Goal: Transaction & Acquisition: Purchase product/service

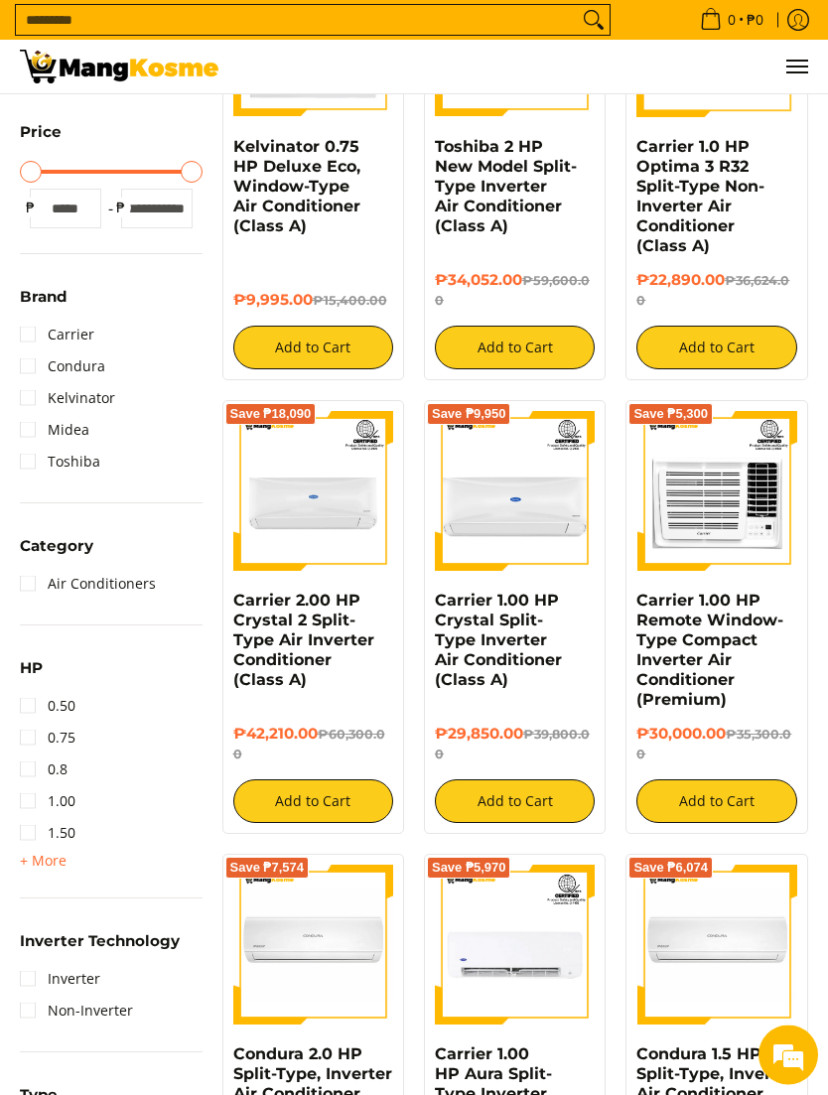
scroll to position [430, 0]
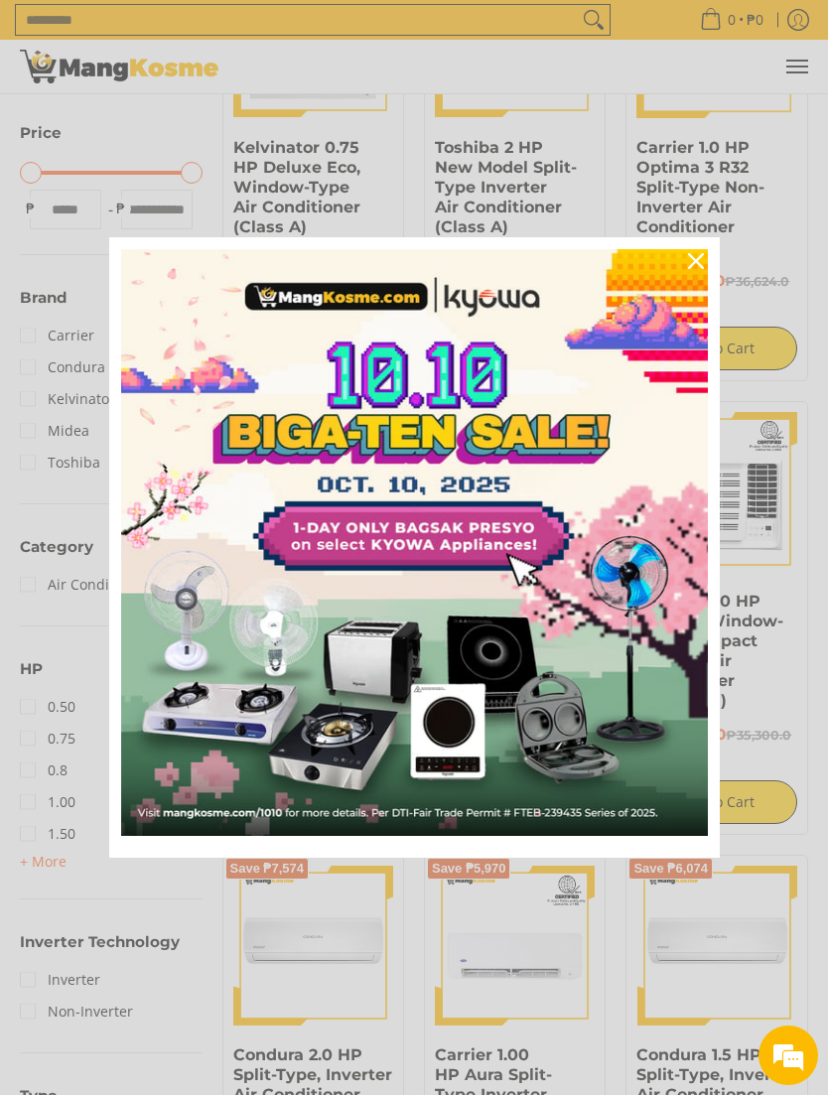
click at [757, 681] on div "Marketing offer form" at bounding box center [414, 547] width 828 height 1095
click at [696, 269] on icon "close icon" at bounding box center [696, 261] width 16 height 16
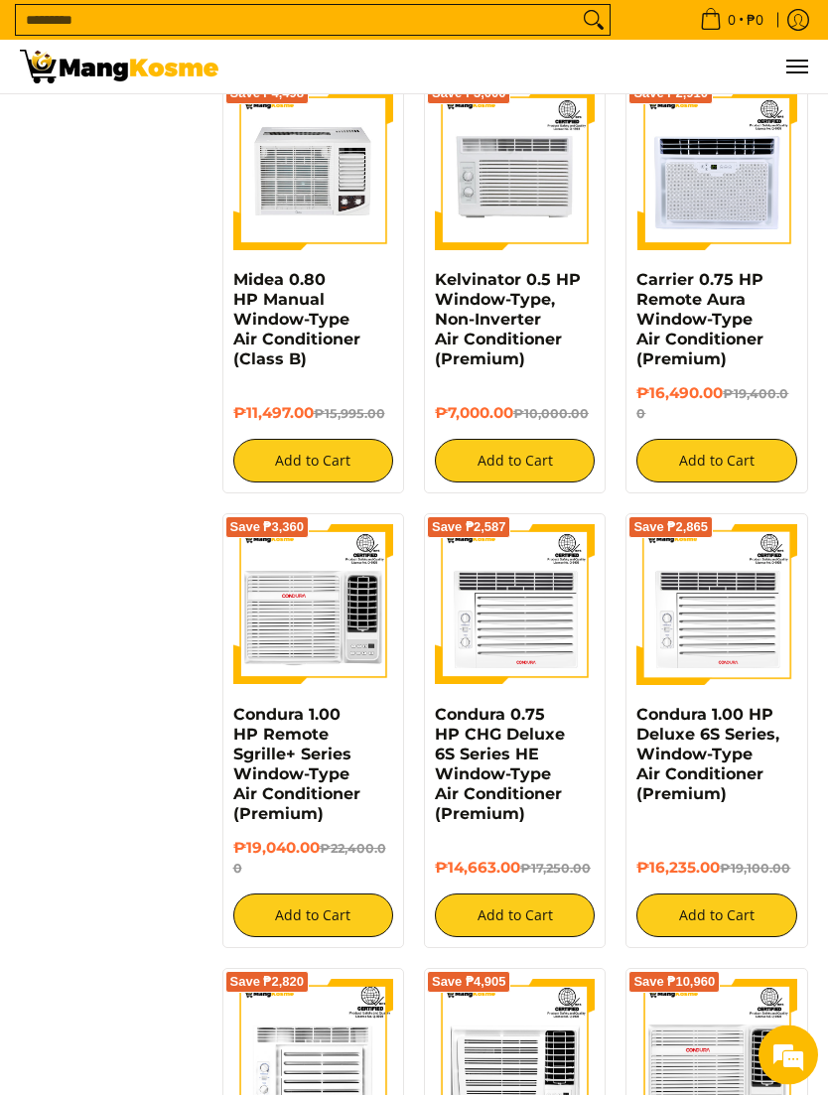
scroll to position [2920, 0]
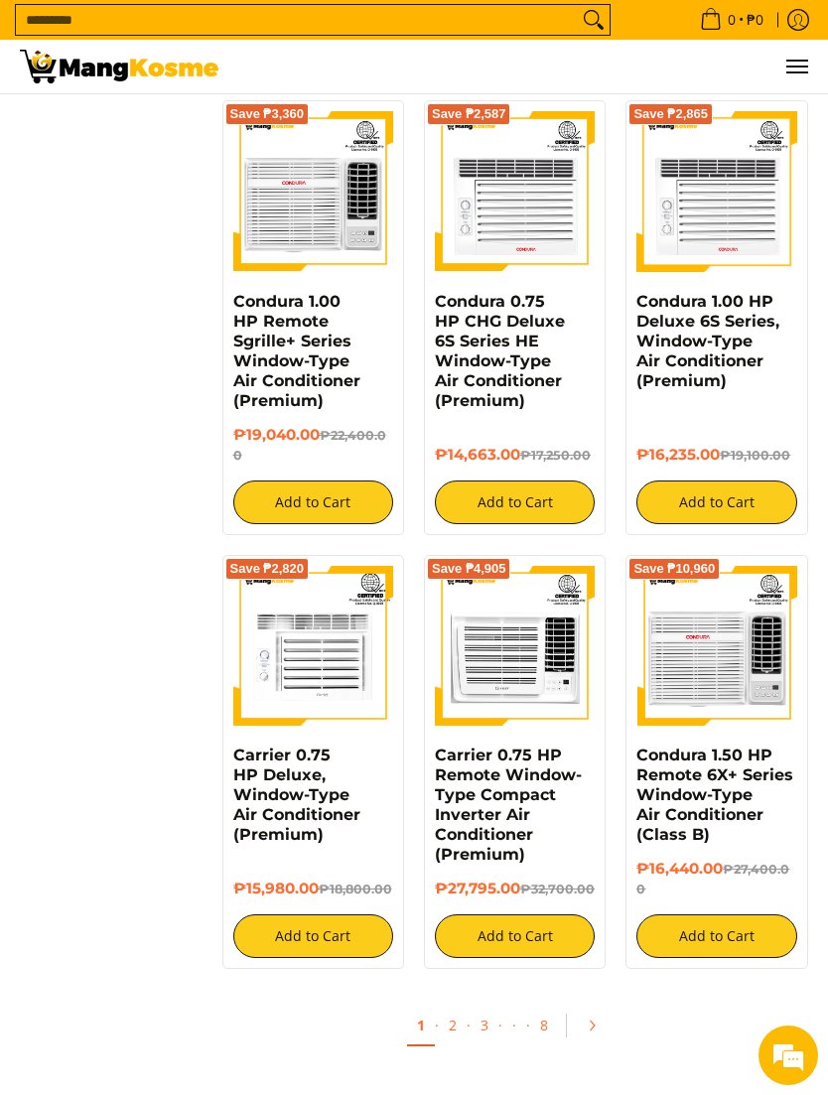
click at [448, 1017] on link "2" at bounding box center [453, 1024] width 28 height 39
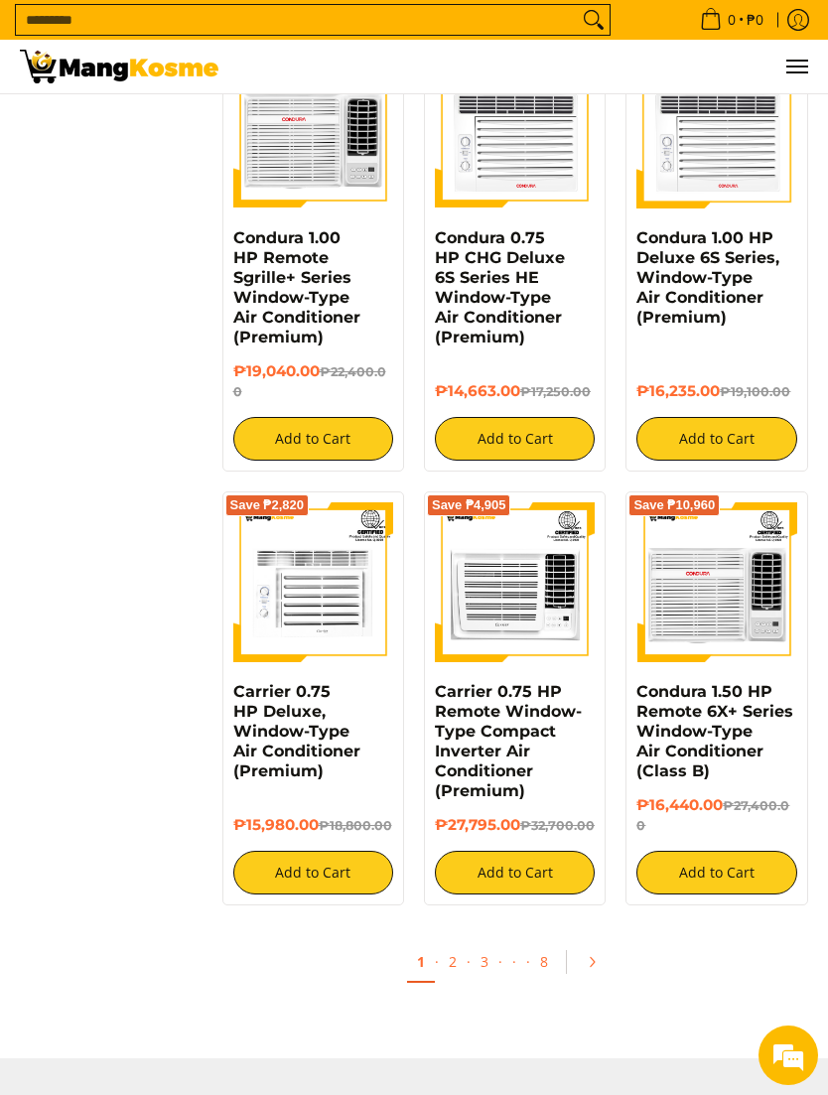
scroll to position [0, 0]
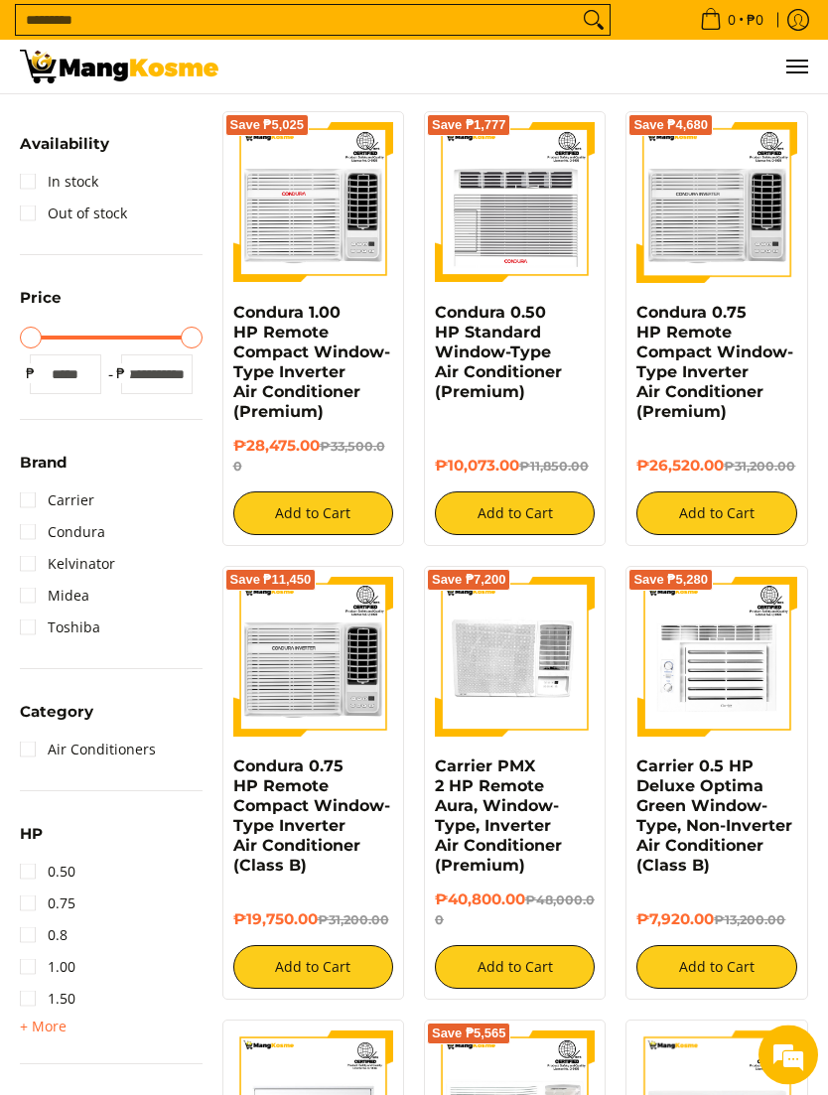
scroll to position [234, 0]
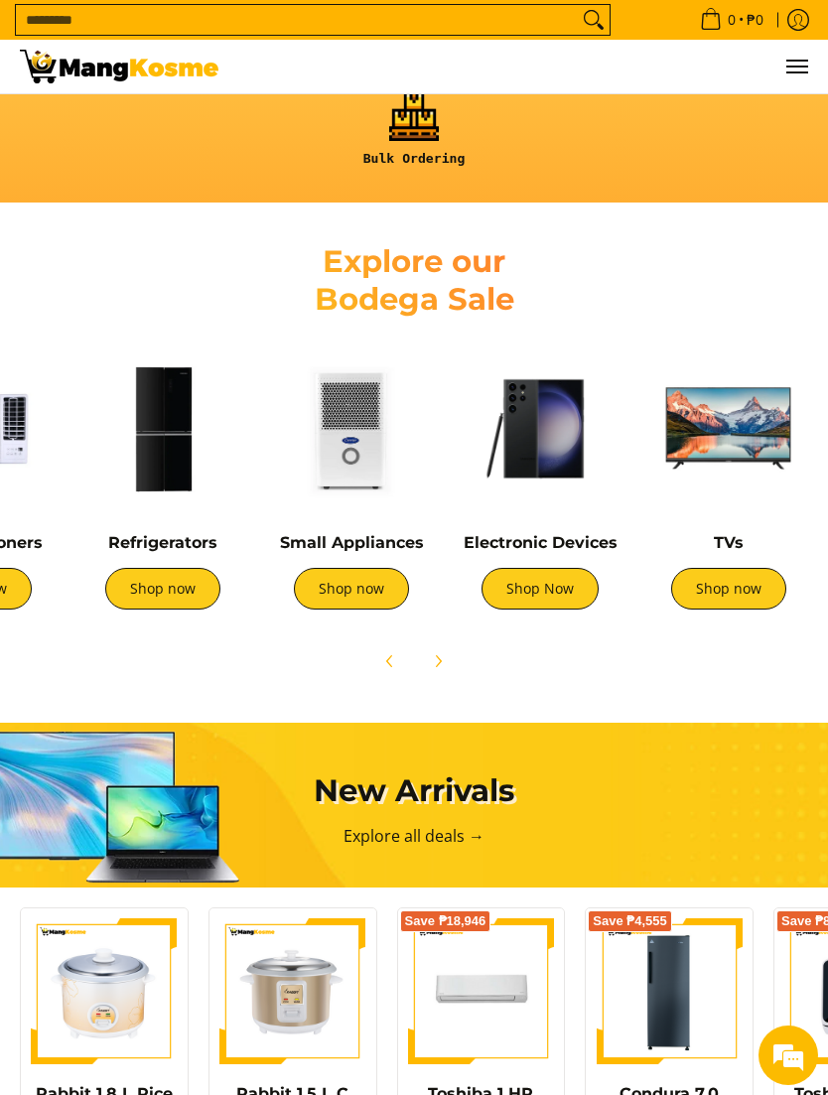
scroll to position [0, 145]
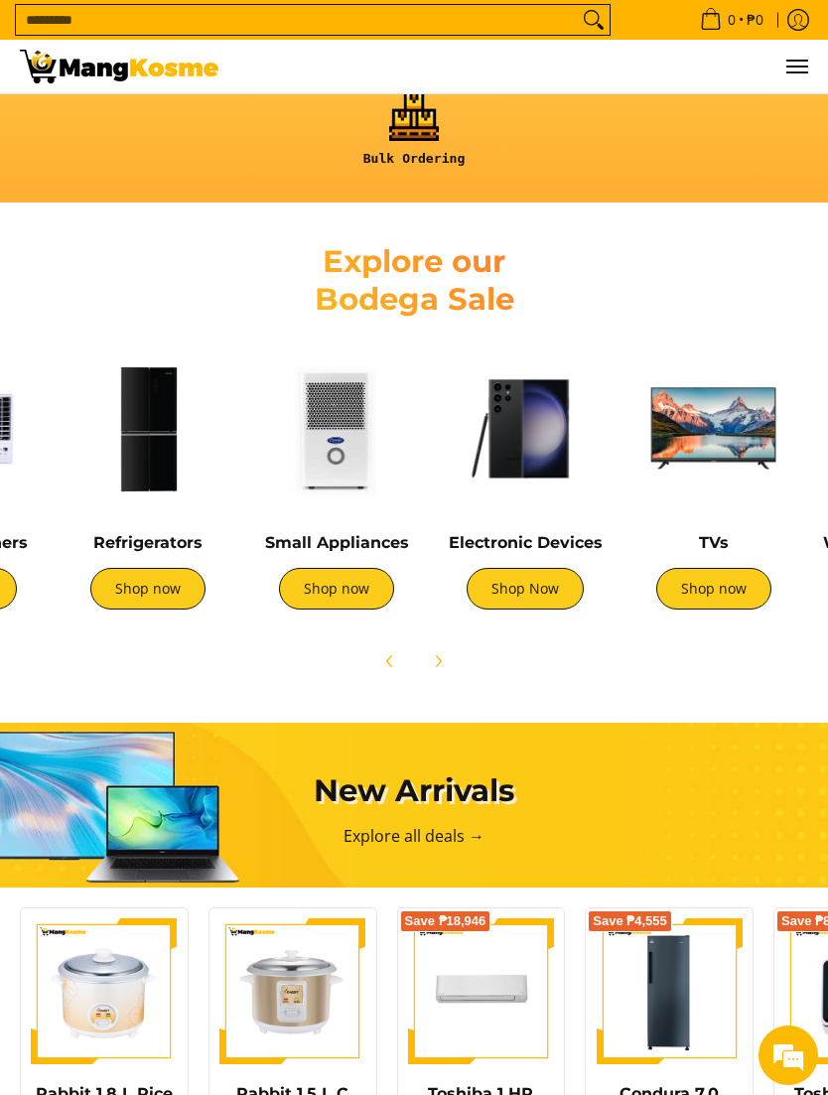
click at [709, 474] on img at bounding box center [713, 428] width 169 height 169
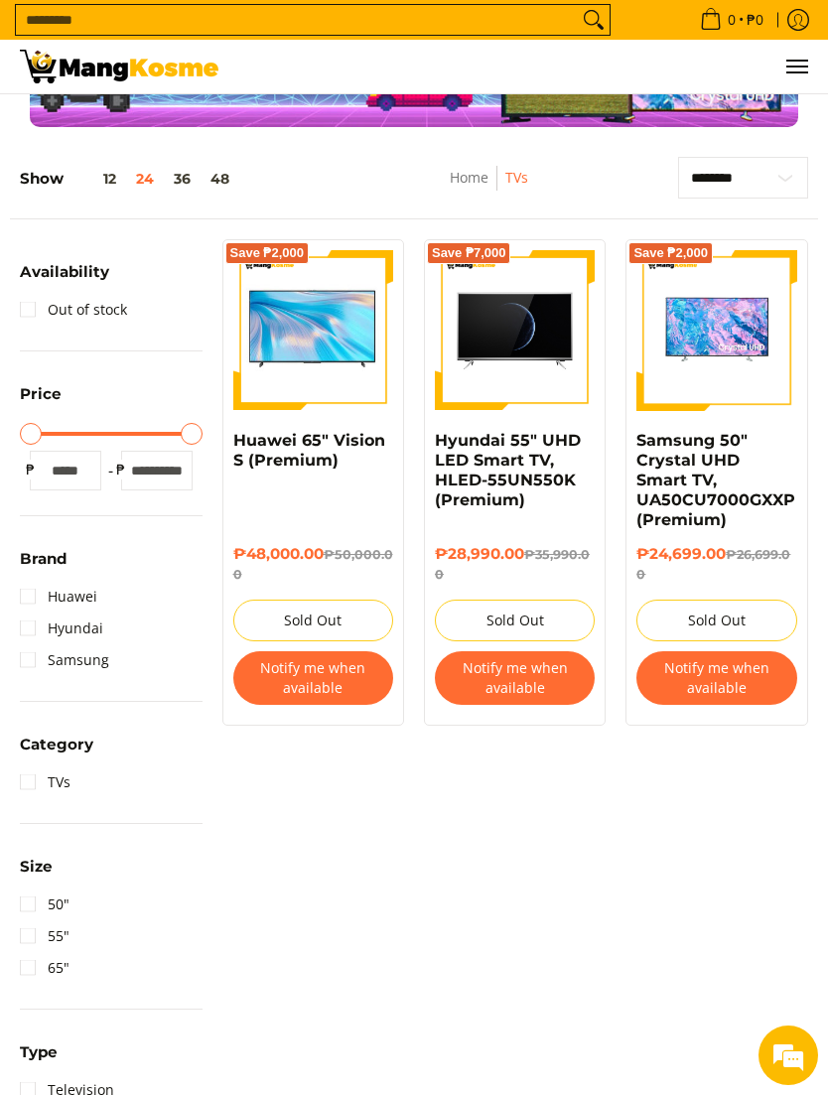
click at [187, 187] on button "36" at bounding box center [182, 179] width 37 height 16
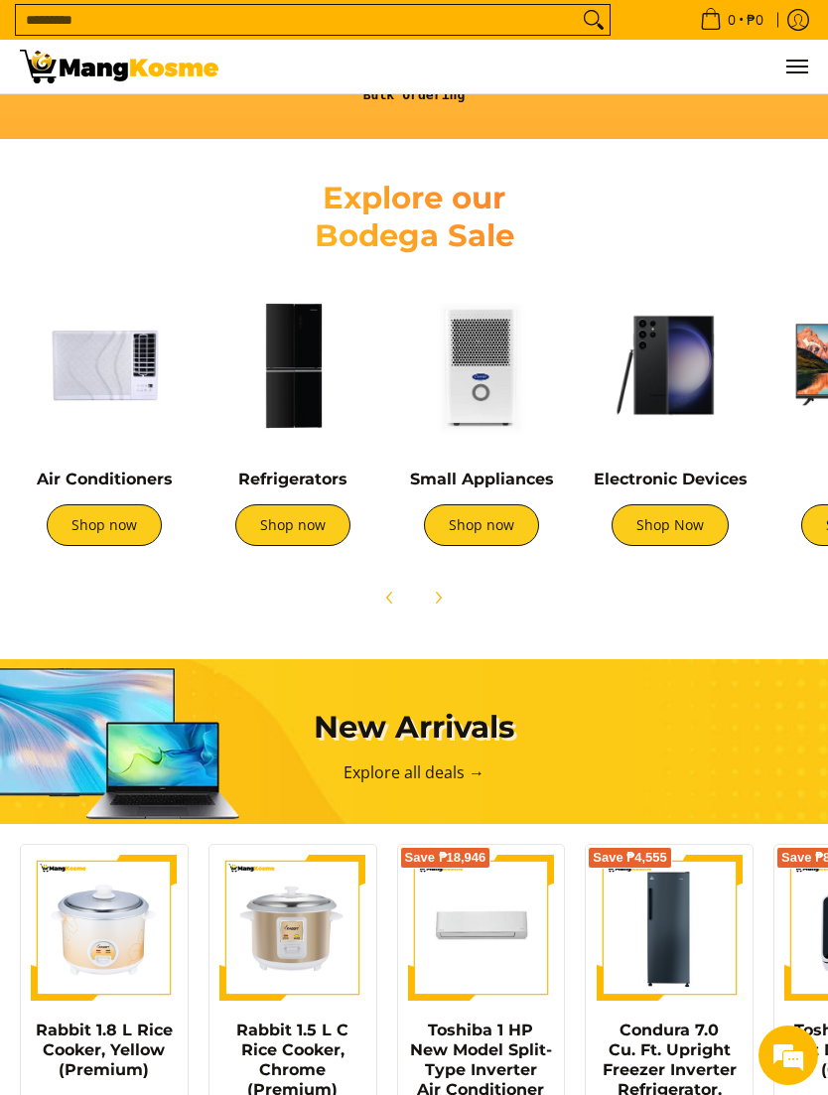
click at [454, 406] on img at bounding box center [481, 365] width 169 height 169
click at [73, 373] on img at bounding box center [104, 365] width 169 height 169
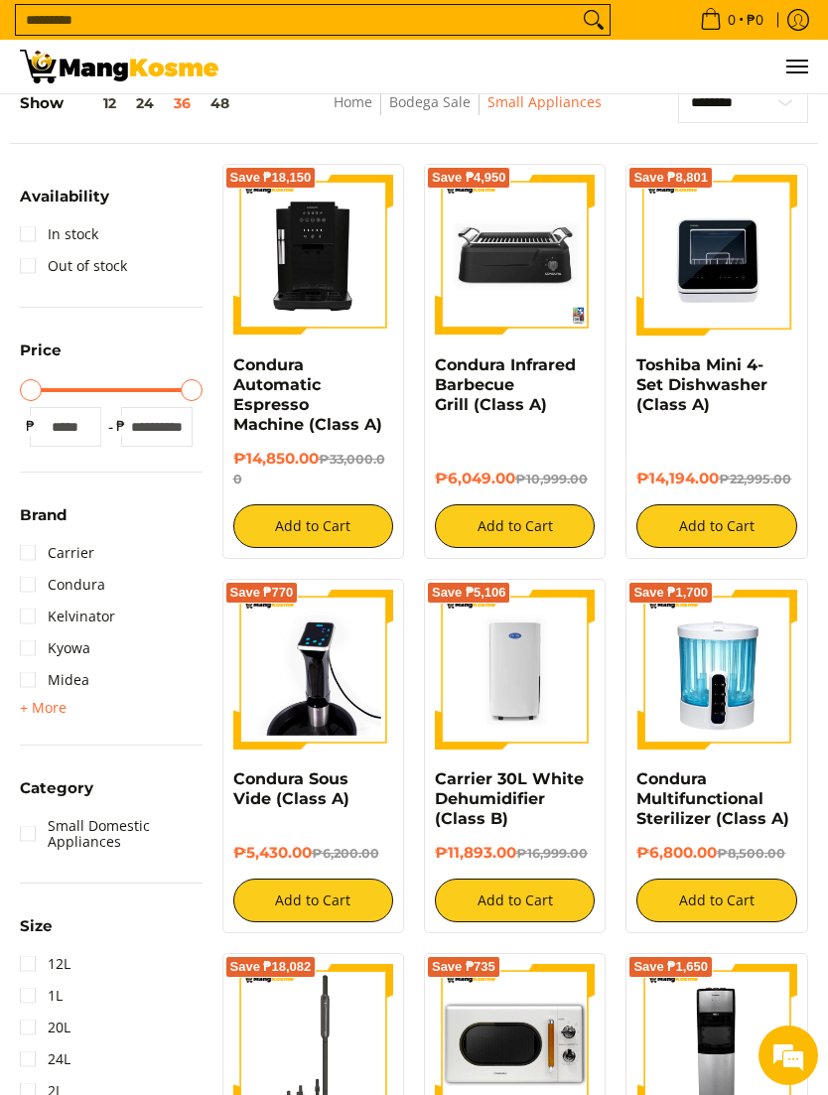
scroll to position [179, 0]
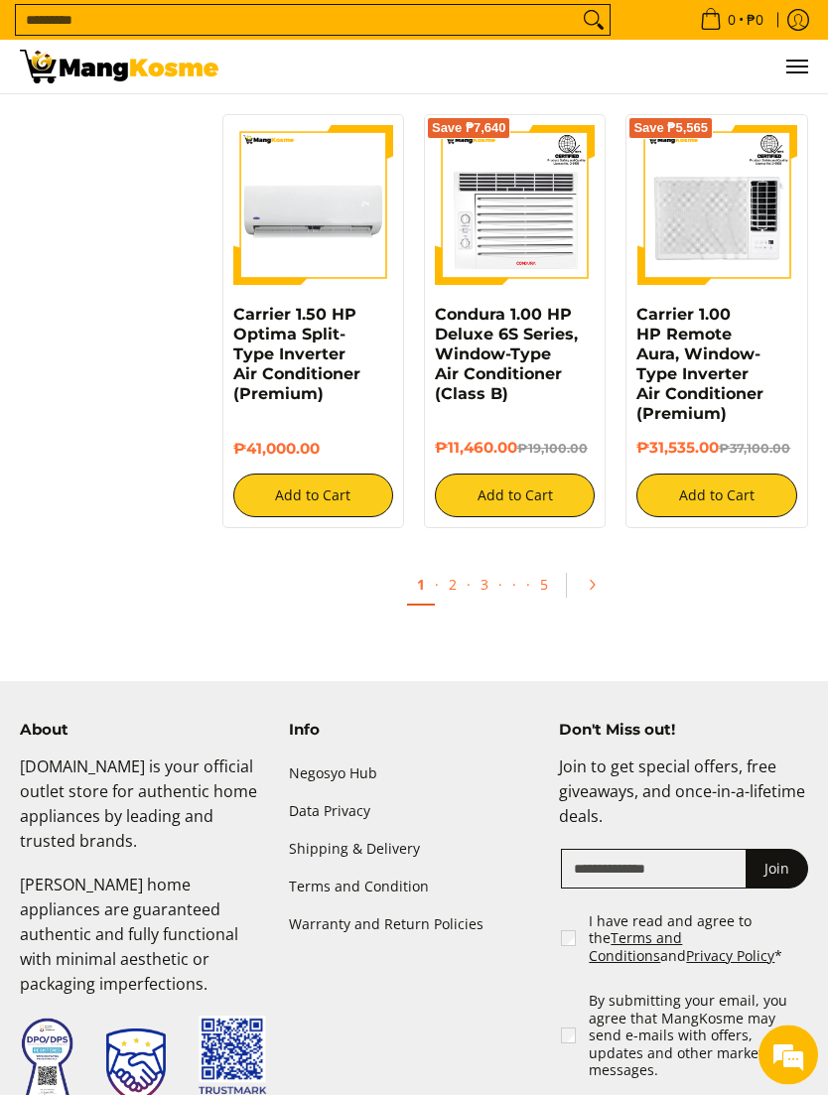
scroll to position [5136, 0]
click at [455, 565] on link "2" at bounding box center [453, 584] width 28 height 39
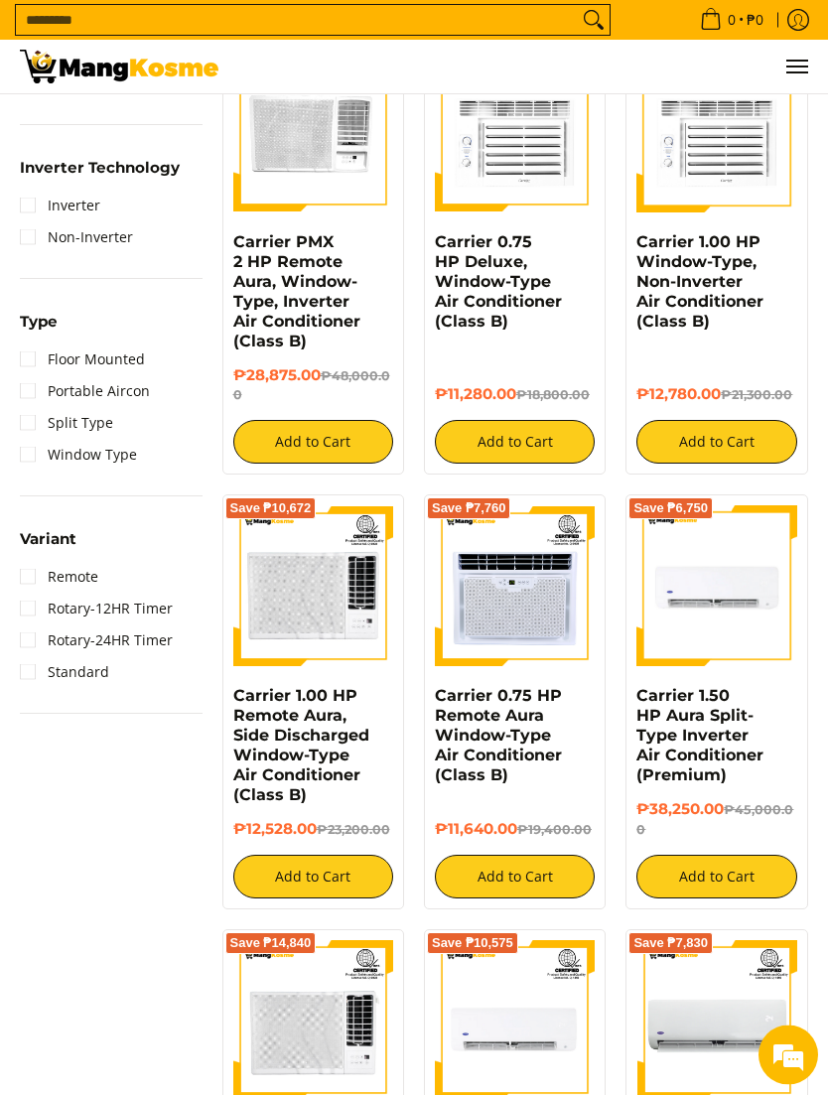
scroll to position [1093, 0]
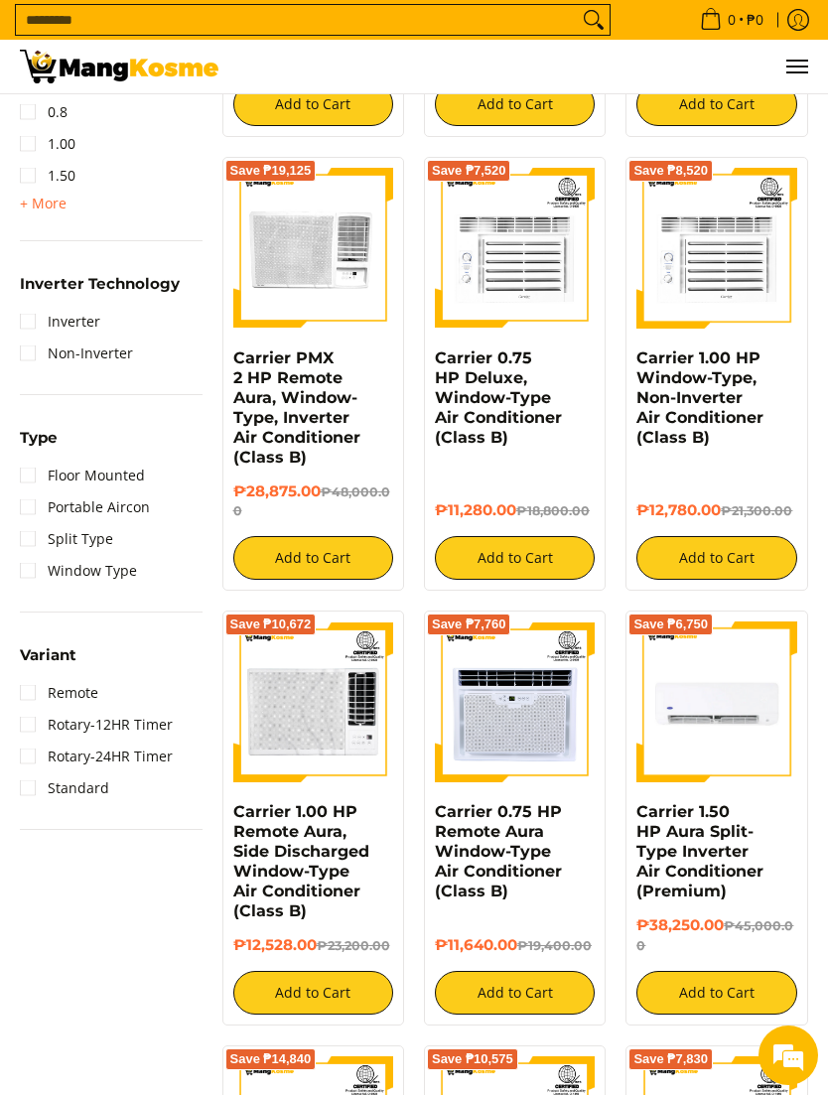
click at [32, 334] on link "Inverter" at bounding box center [60, 322] width 80 height 32
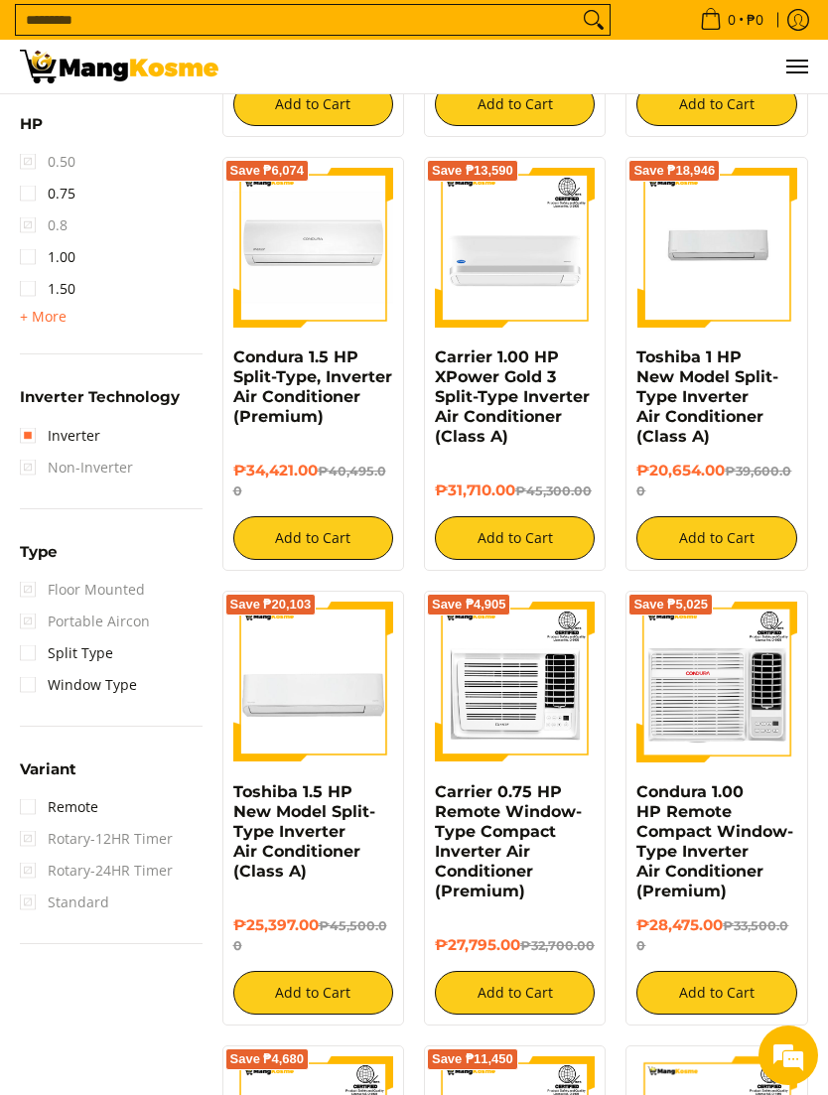
scroll to position [1289, 0]
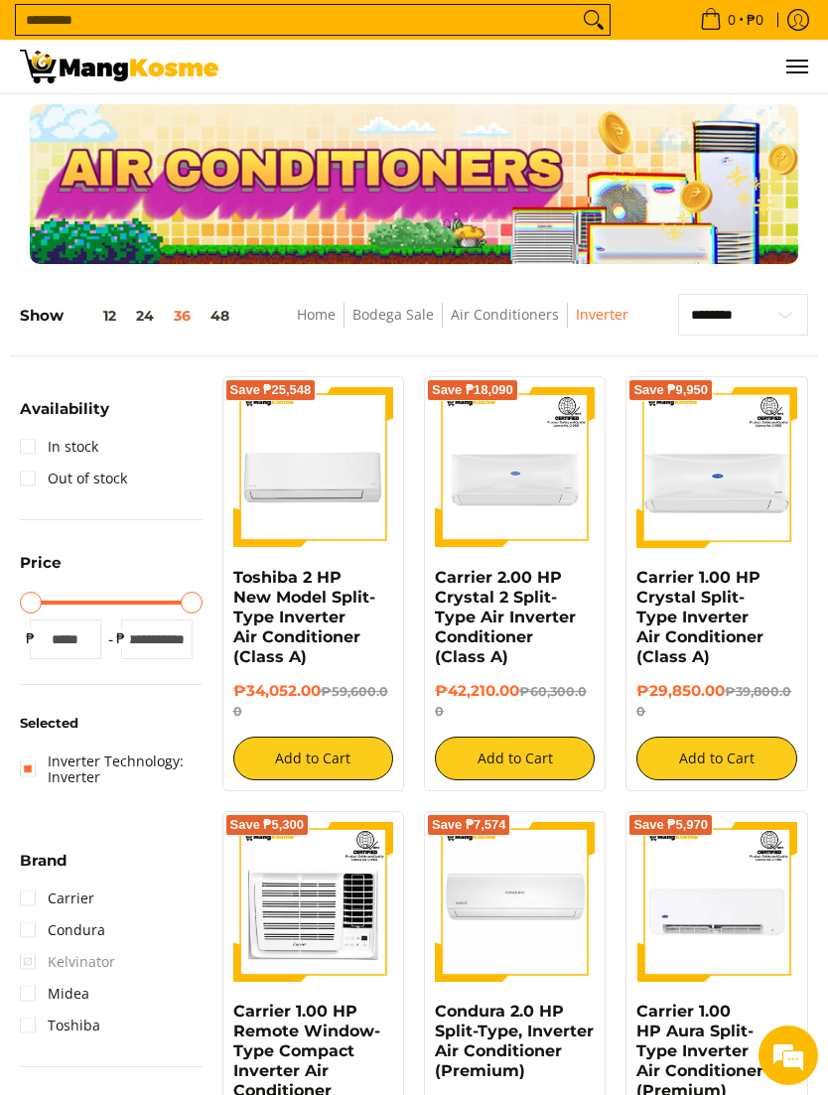
click at [319, 324] on link "Home" at bounding box center [316, 314] width 39 height 19
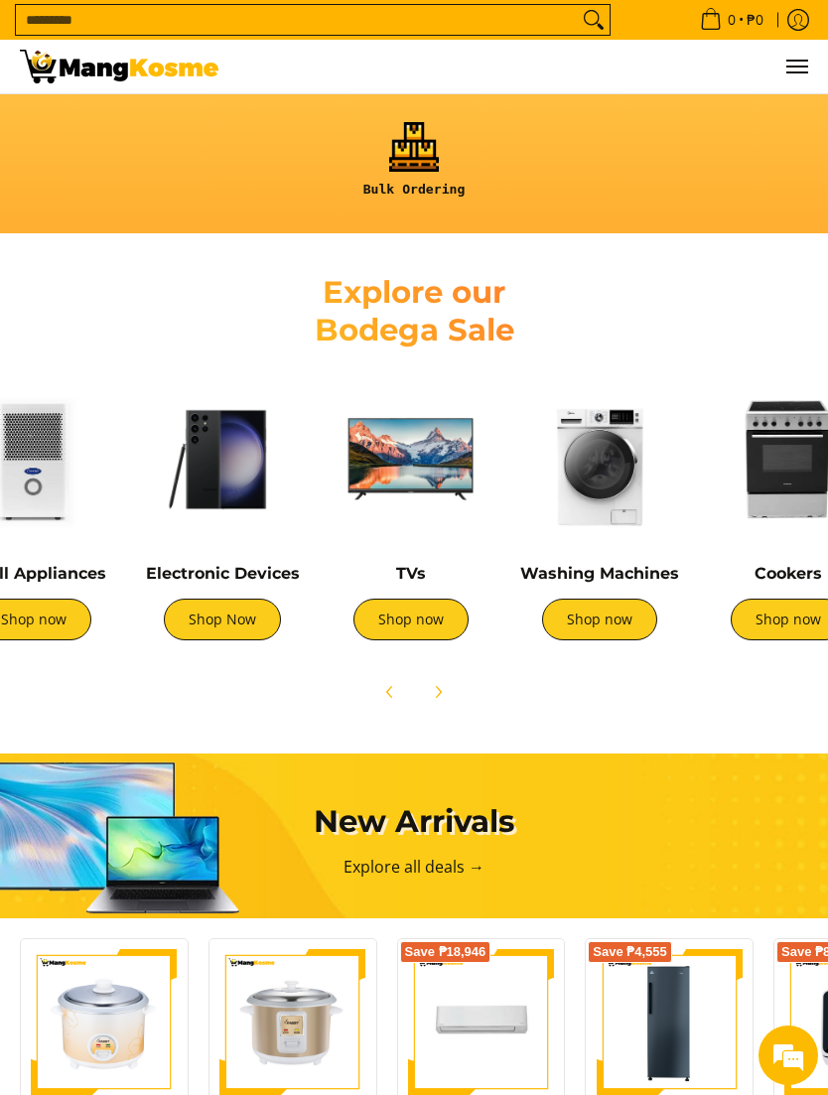
scroll to position [0, 452]
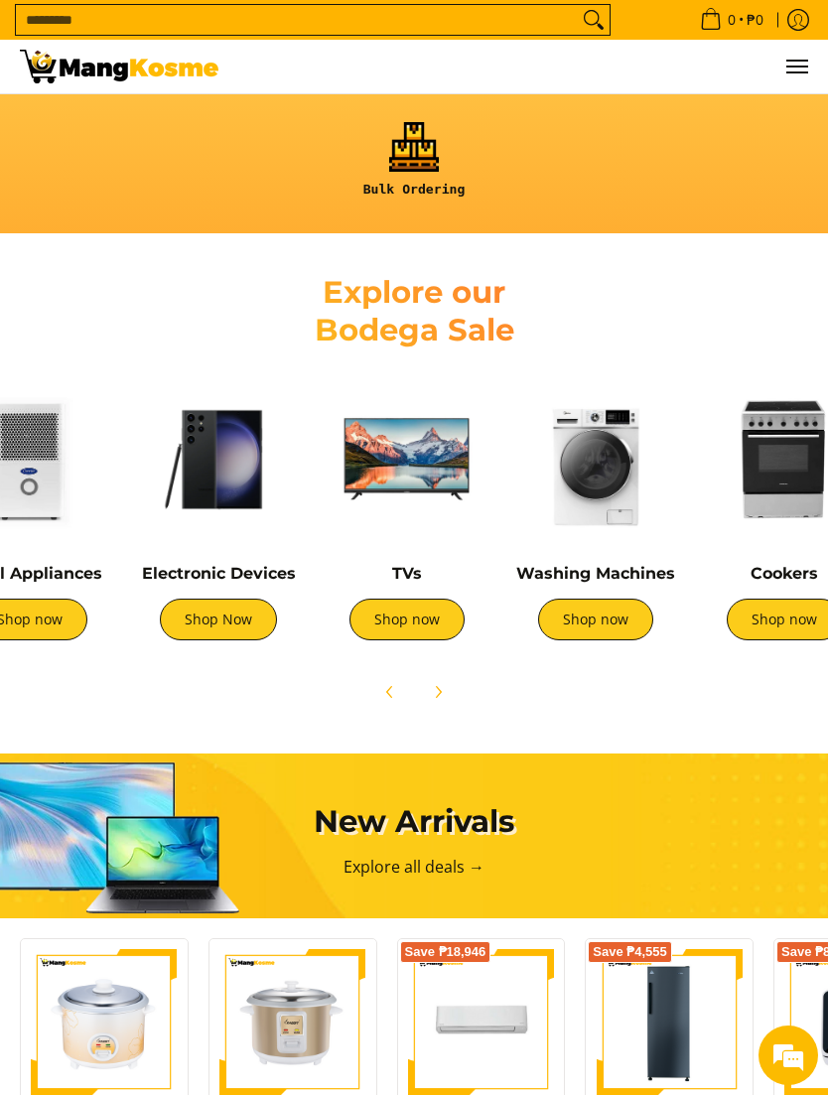
click at [201, 503] on img at bounding box center [218, 459] width 169 height 169
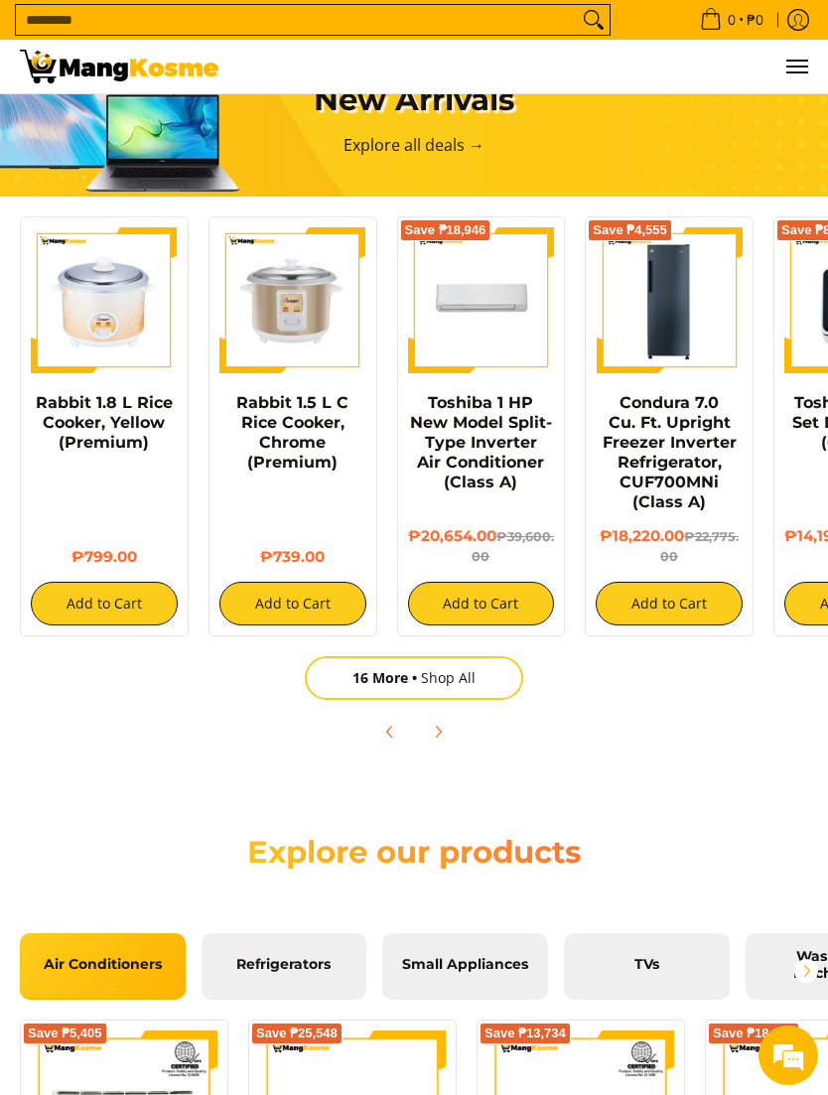
scroll to position [0, 0]
click at [527, 475] on link "Toshiba 1 HP New Model Split-Type Inverter Air Conditioner (Class A)" at bounding box center [481, 442] width 142 height 98
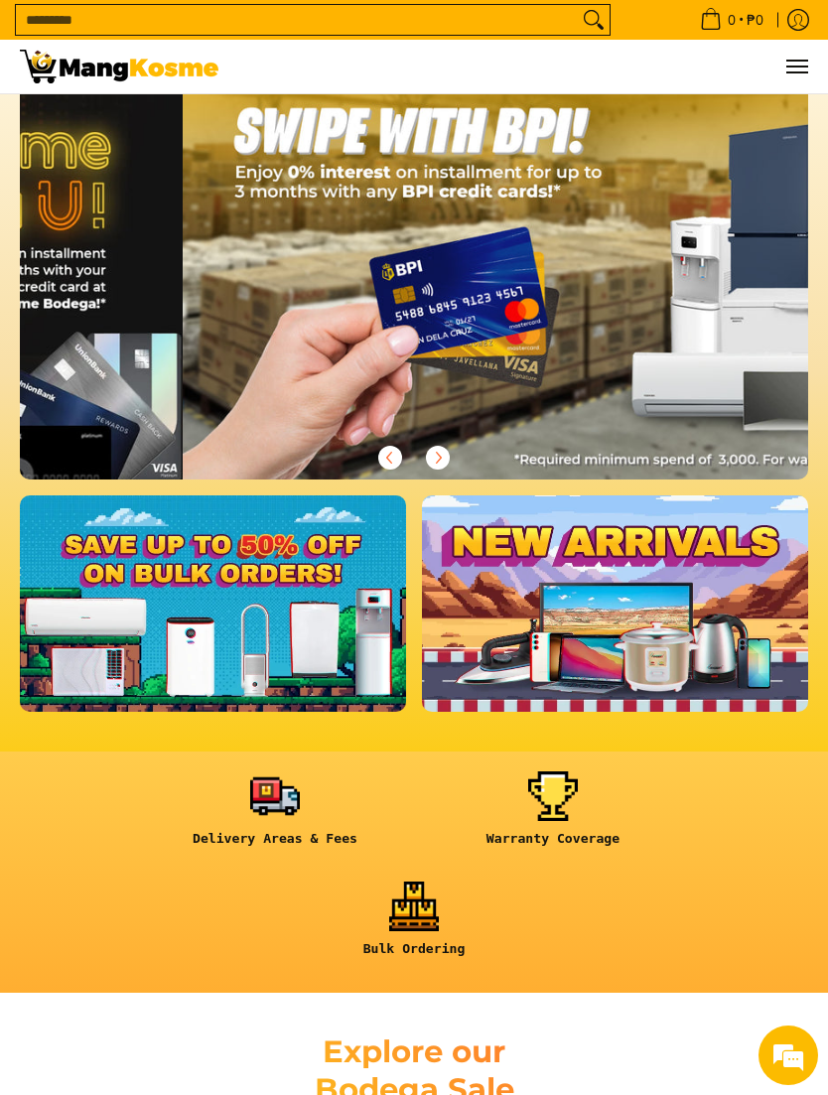
scroll to position [0, 2364]
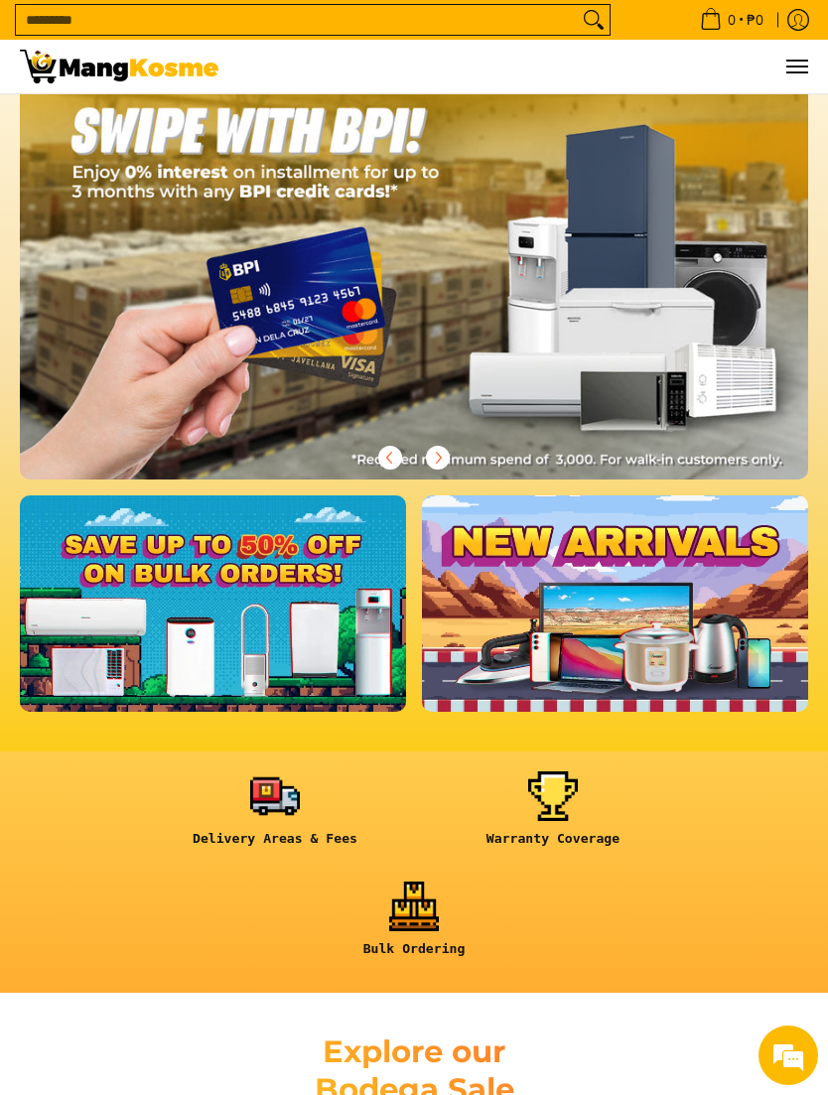
click at [83, 677] on link at bounding box center [213, 603] width 386 height 216
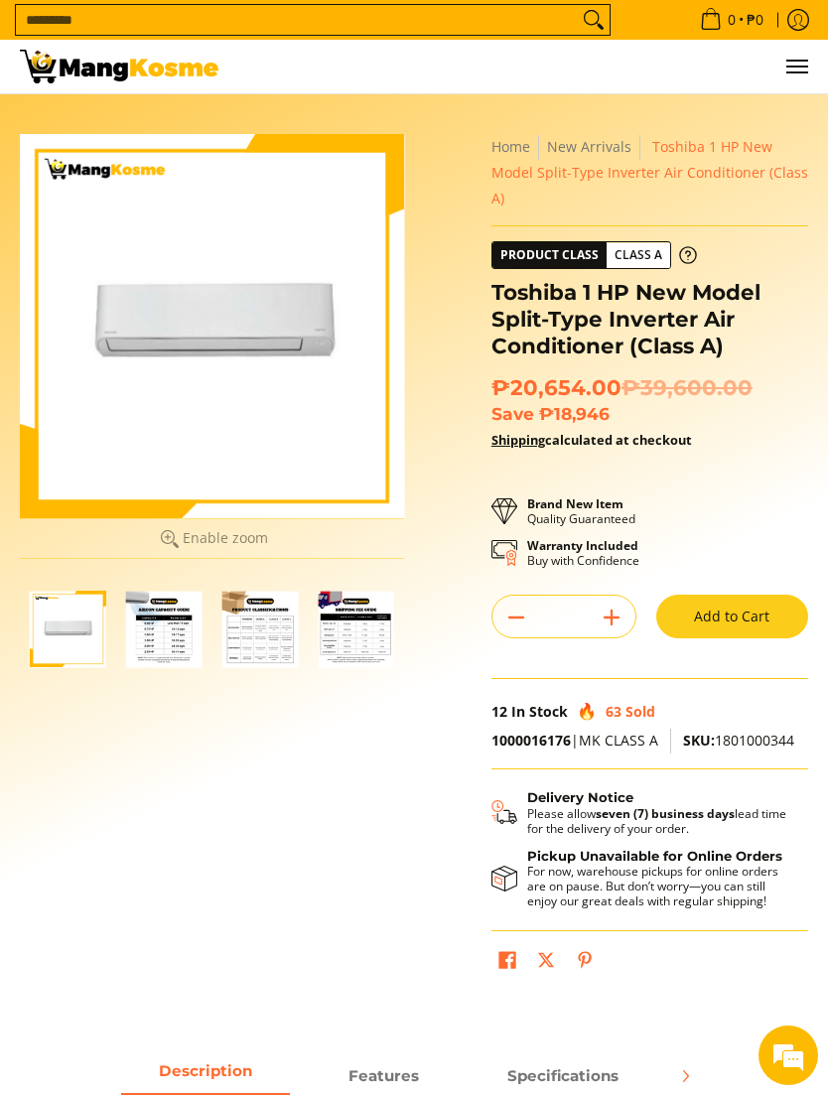
click at [174, 620] on img "Toshiba 1 HP New Model Split-Type Inverter Air Conditioner (Class A)-2" at bounding box center [164, 628] width 76 height 76
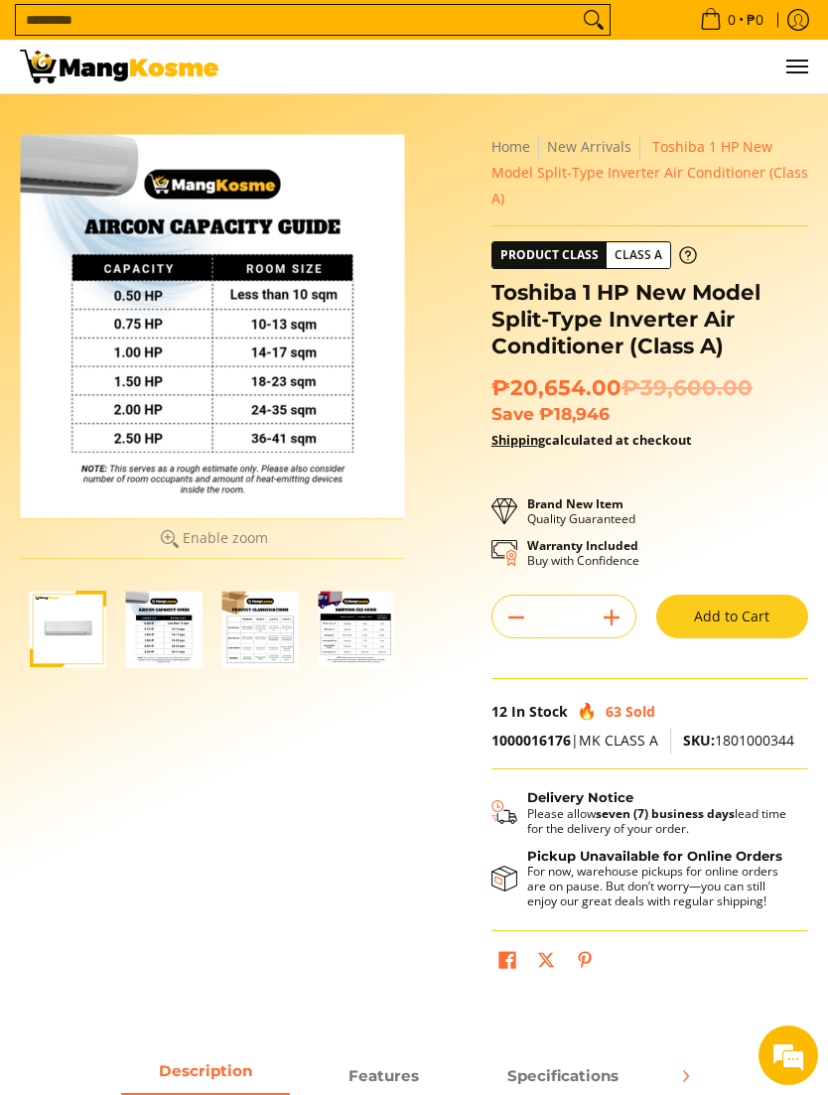
click at [251, 624] on img "Toshiba 1 HP New Model Split-Type Inverter Air Conditioner (Class A)-3" at bounding box center [260, 628] width 76 height 76
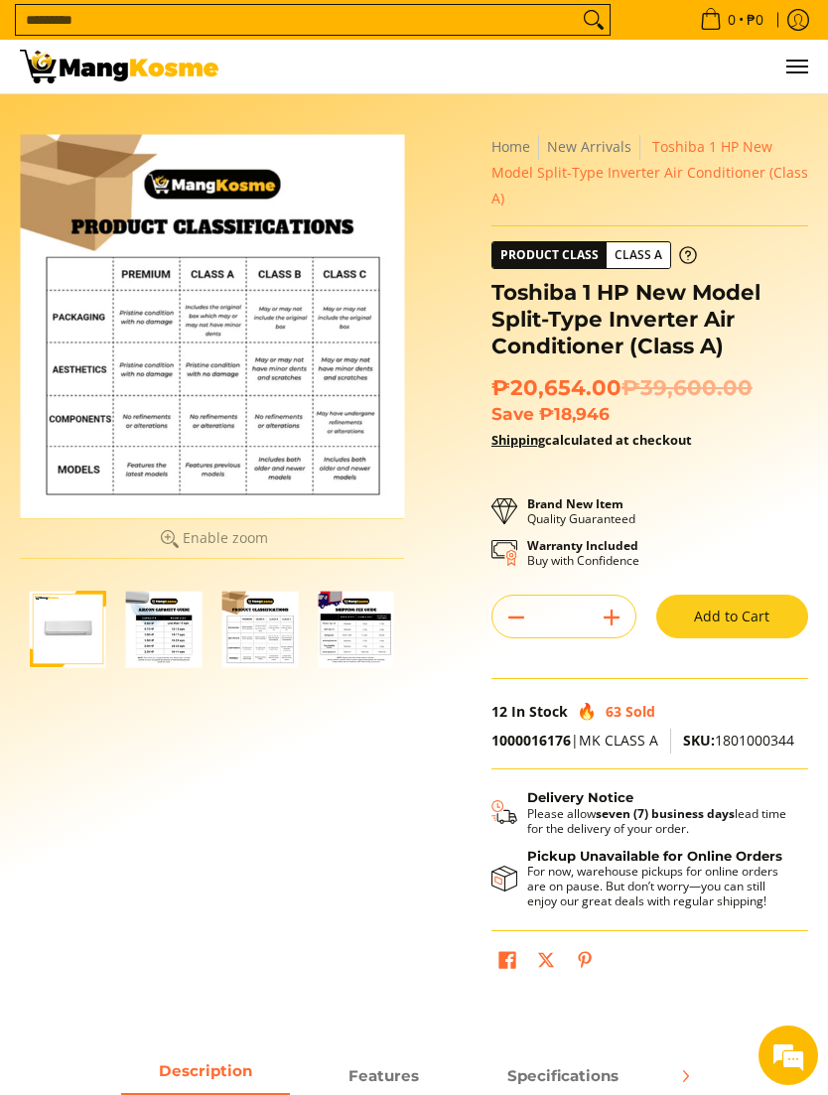
click at [720, 594] on button "Add to Cart" at bounding box center [732, 616] width 152 height 44
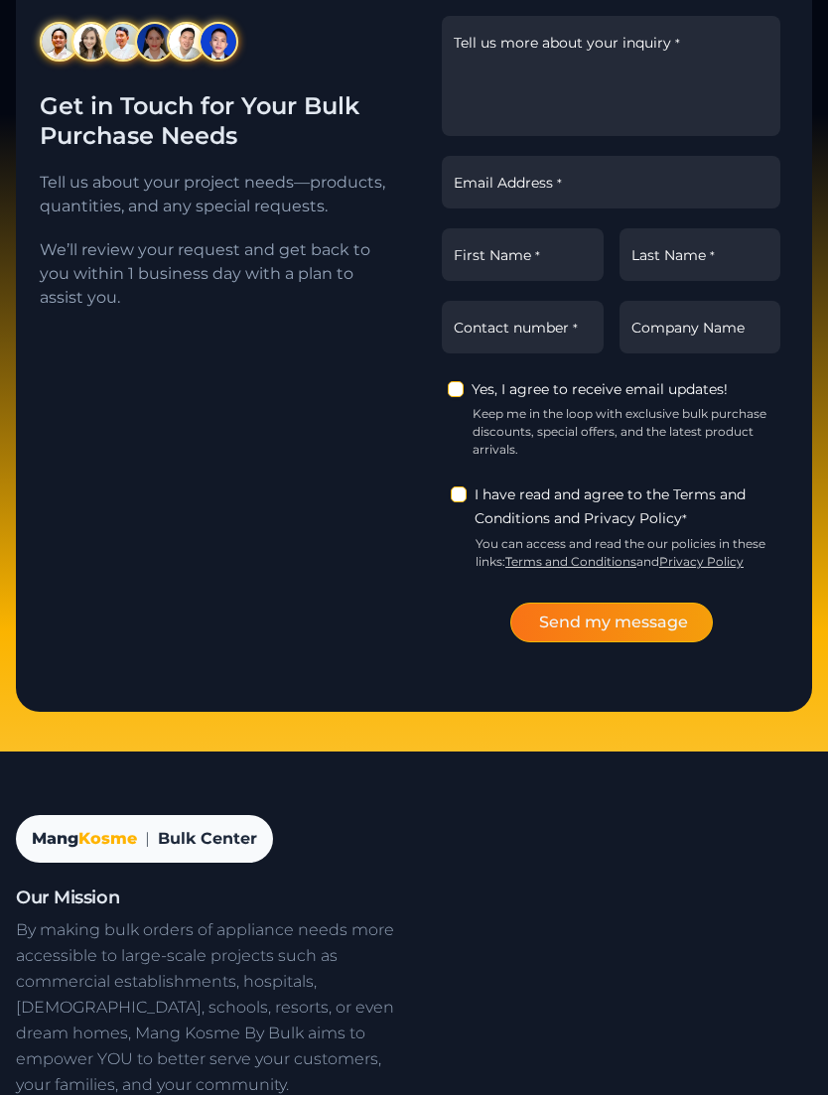
scroll to position [4253, 0]
